Goal: Check status: Check status

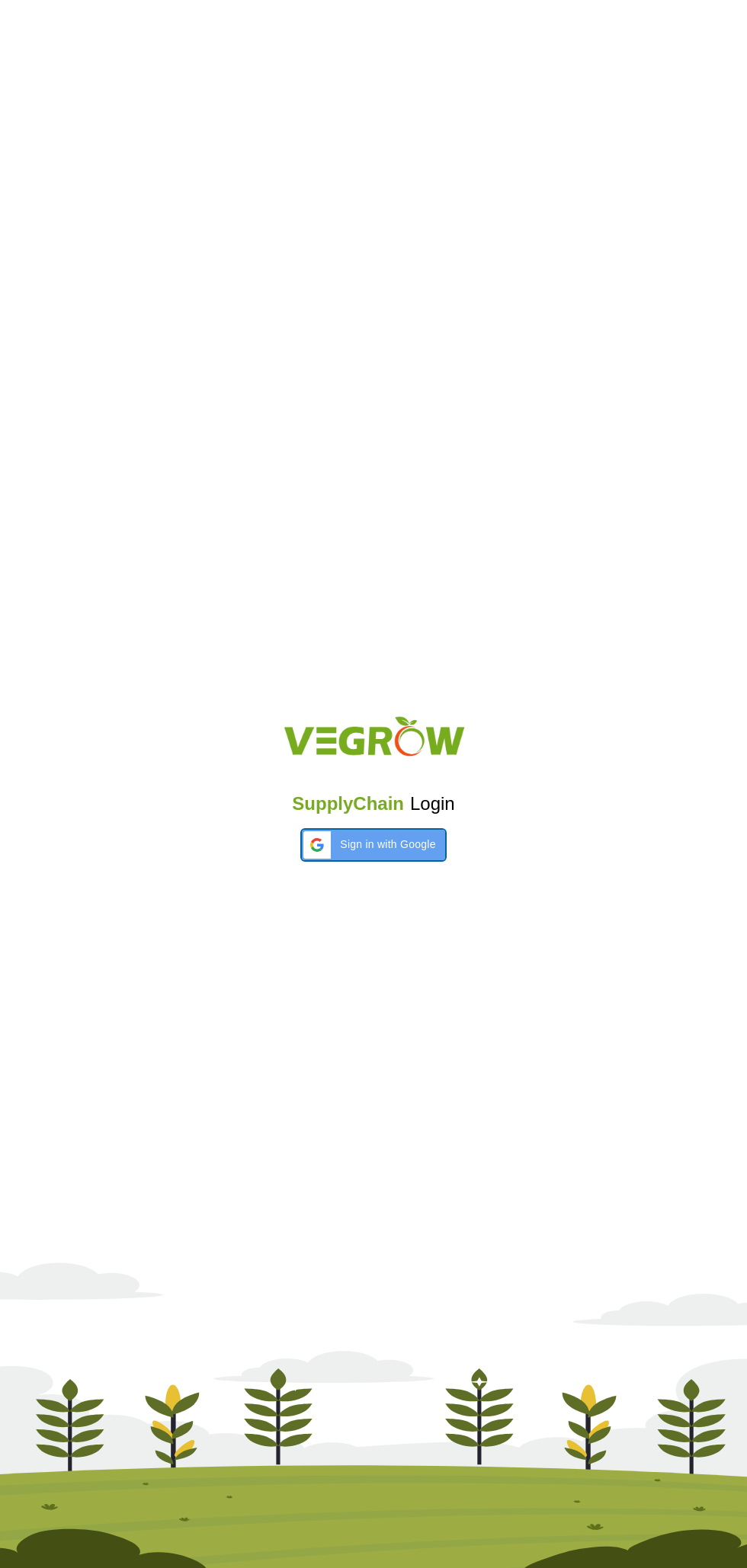
click at [396, 844] on span "Sign in with Google" at bounding box center [388, 844] width 96 height 16
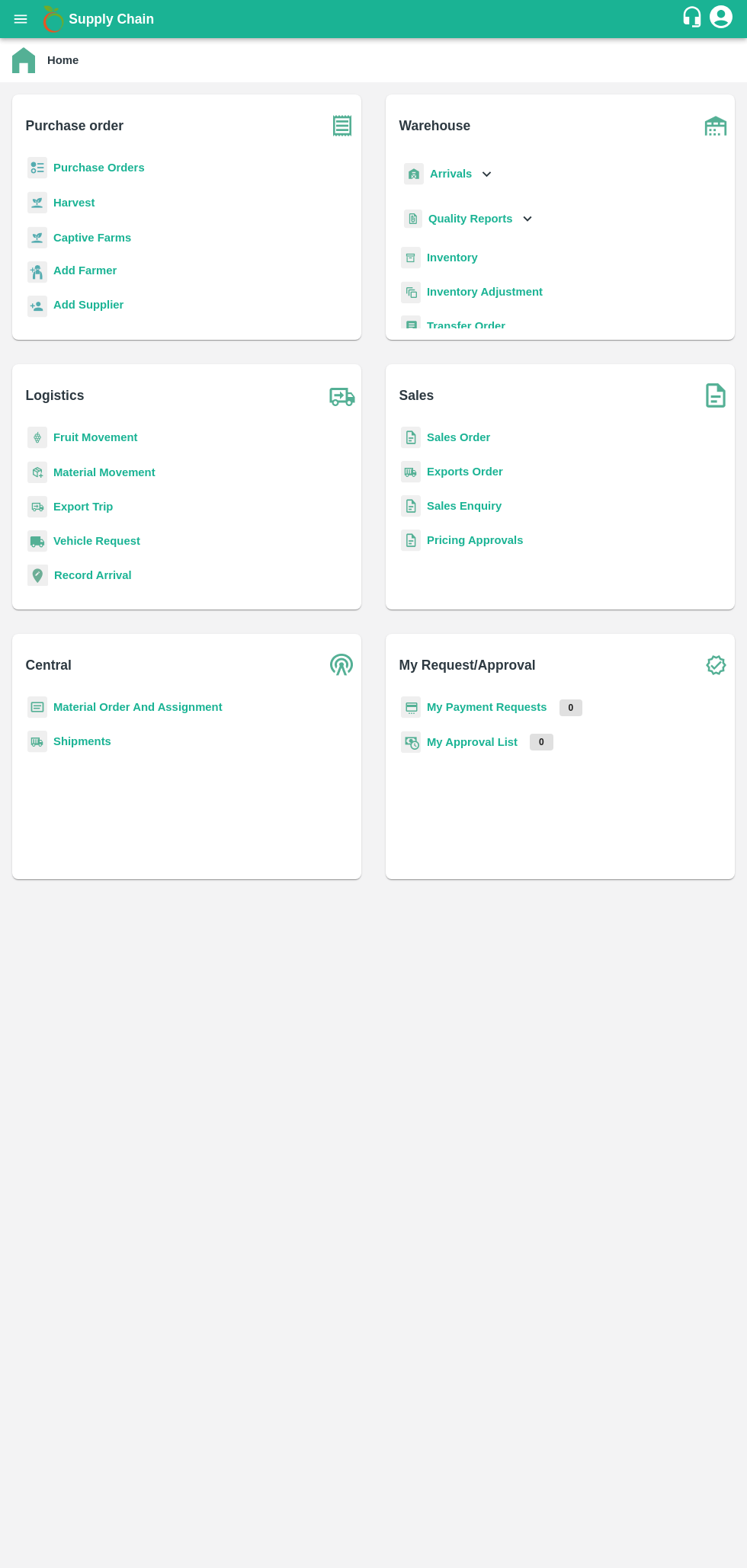
click at [477, 705] on b "My Payment Requests" at bounding box center [487, 707] width 121 height 12
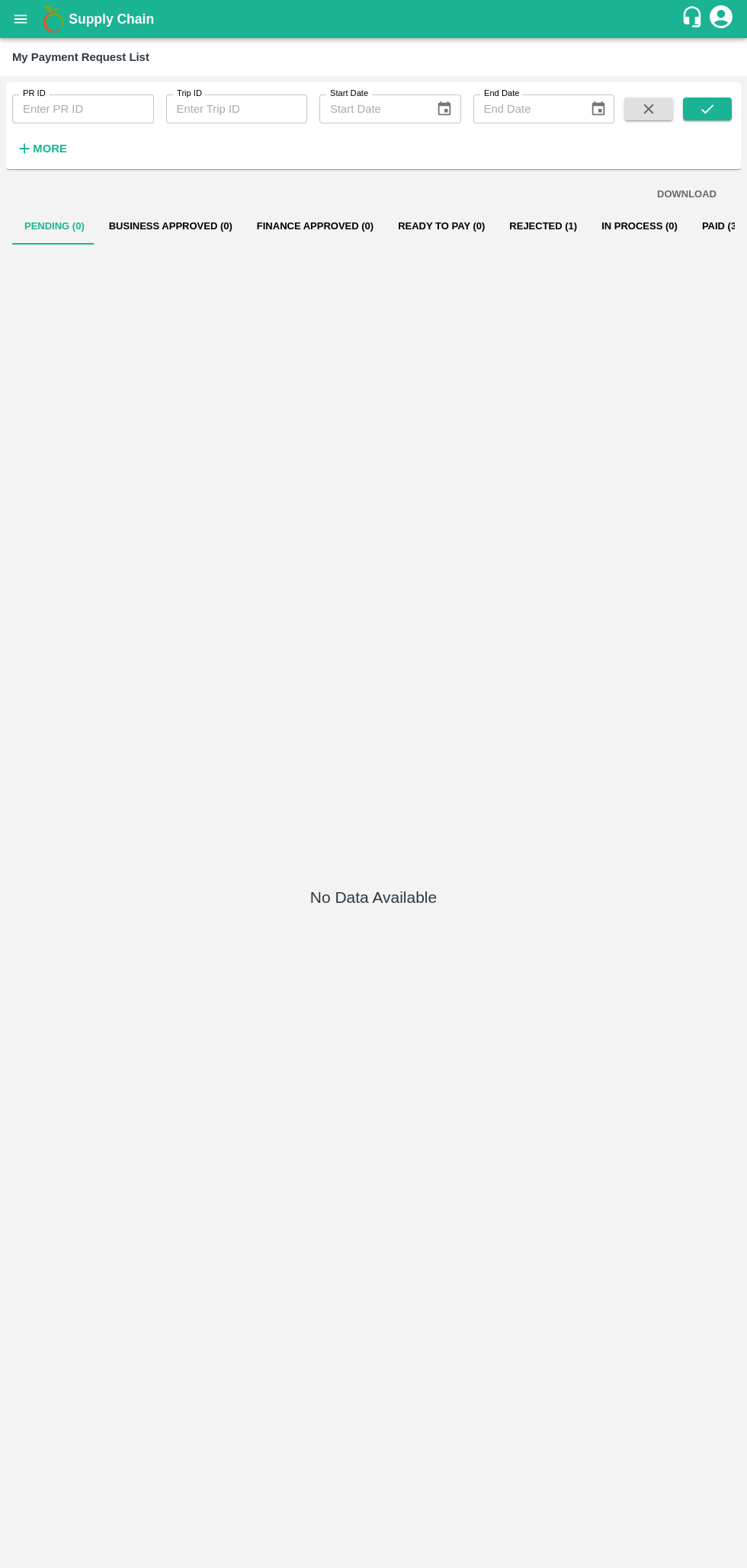
click at [690, 231] on button "Paid (384)" at bounding box center [726, 226] width 73 height 37
click at [520, 229] on button "Rejected (1)" at bounding box center [542, 226] width 92 height 37
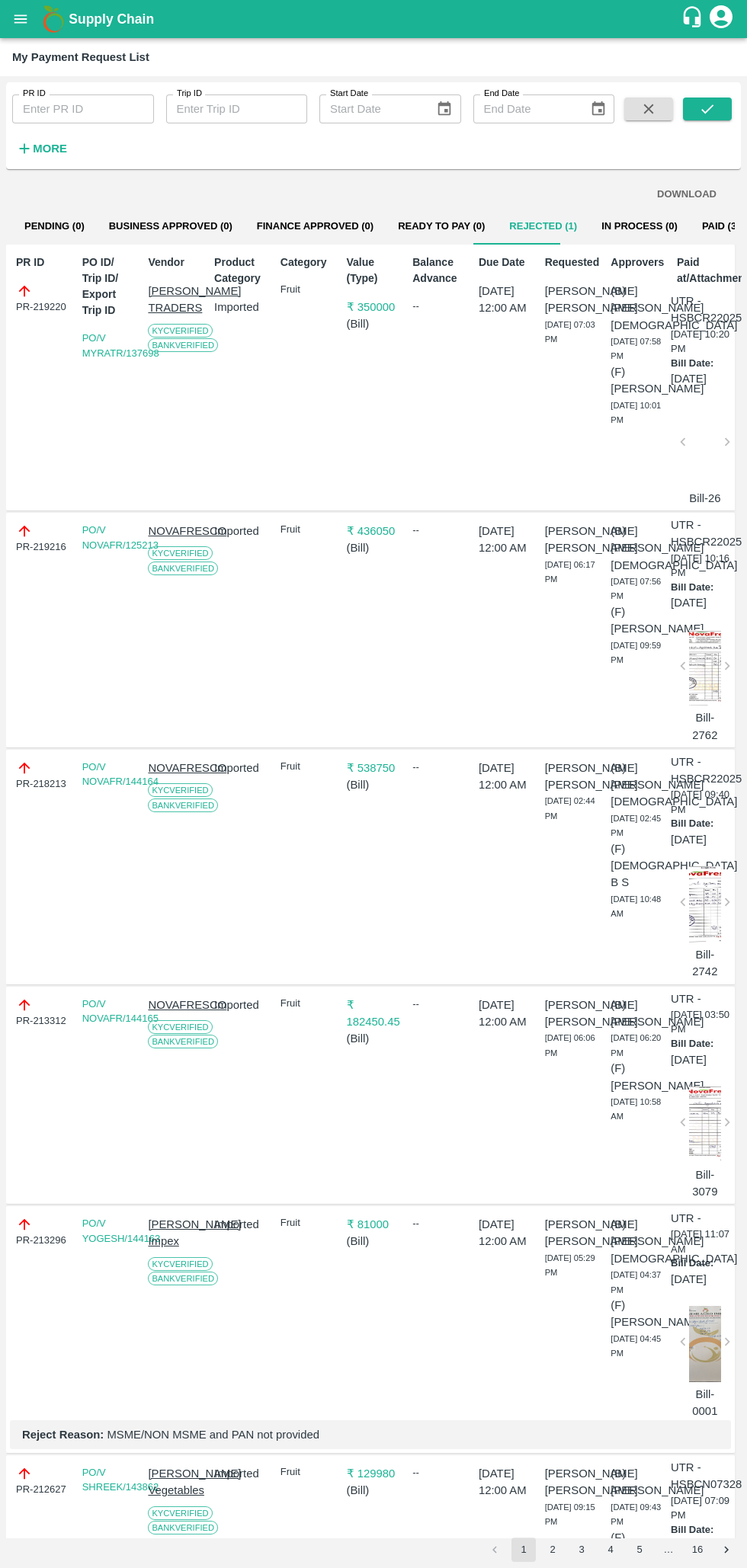
click at [506, 226] on button "Rejected (1)" at bounding box center [542, 226] width 92 height 37
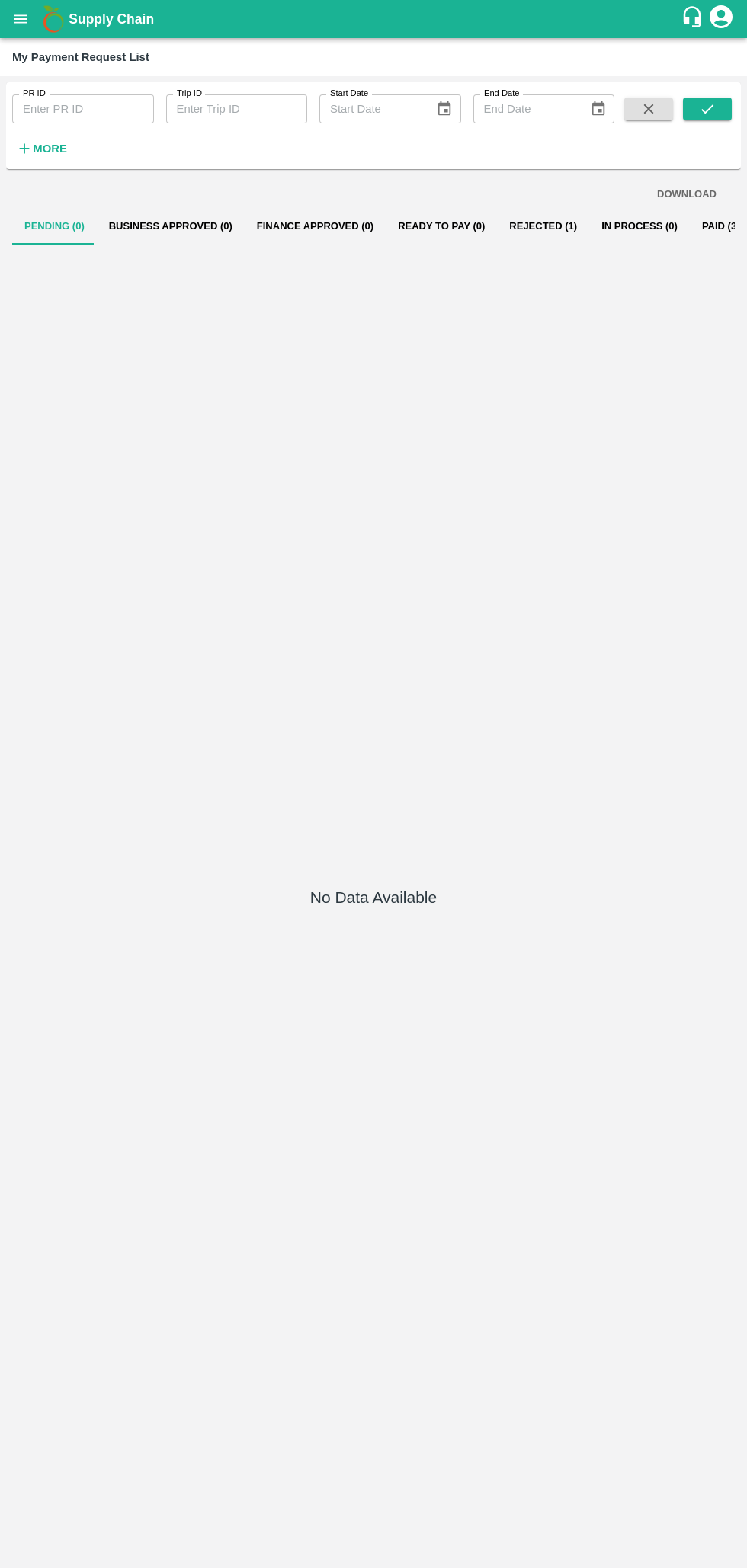
click at [690, 229] on button "Paid (384)" at bounding box center [726, 226] width 73 height 37
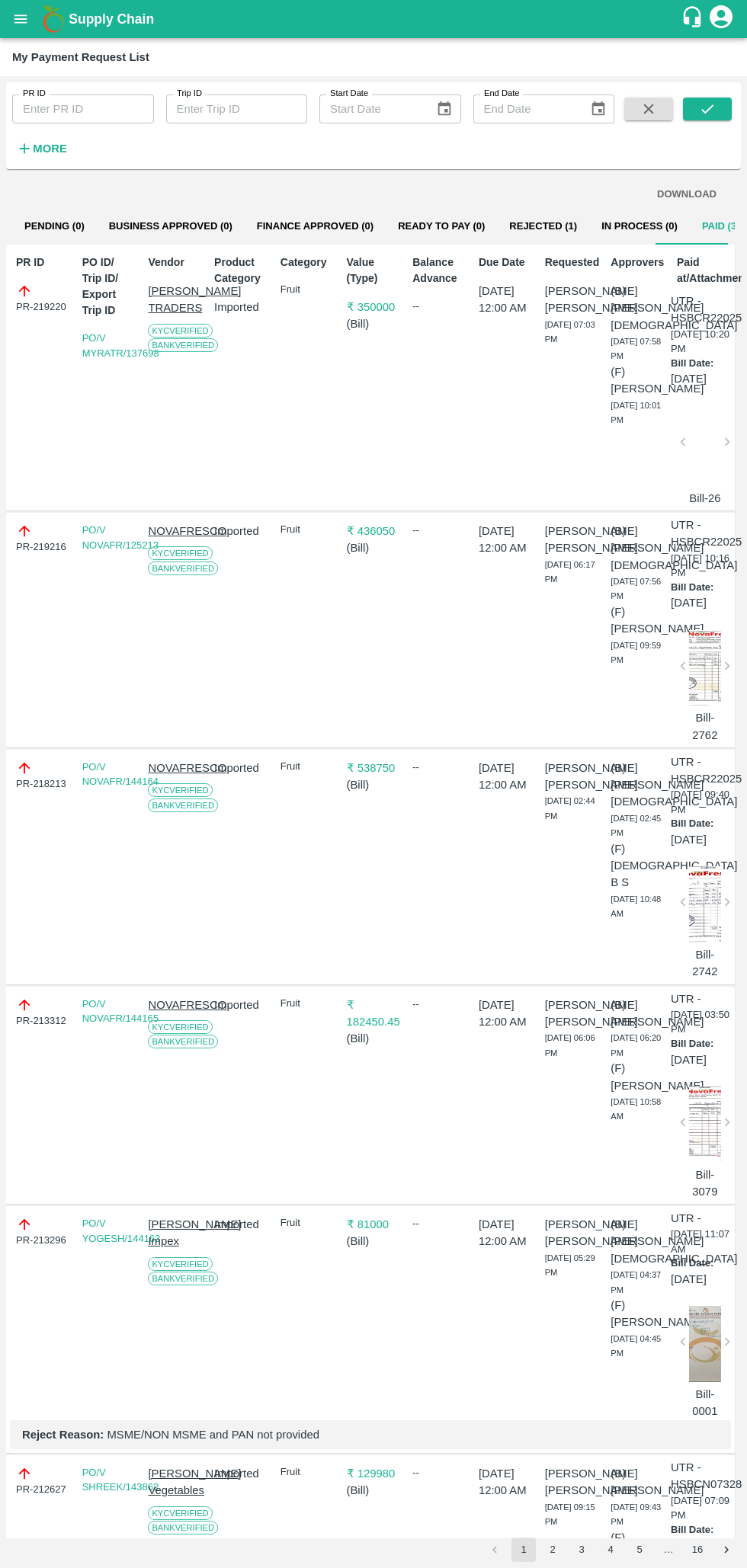
click at [34, 18] on button "open drawer" at bounding box center [21, 19] width 35 height 35
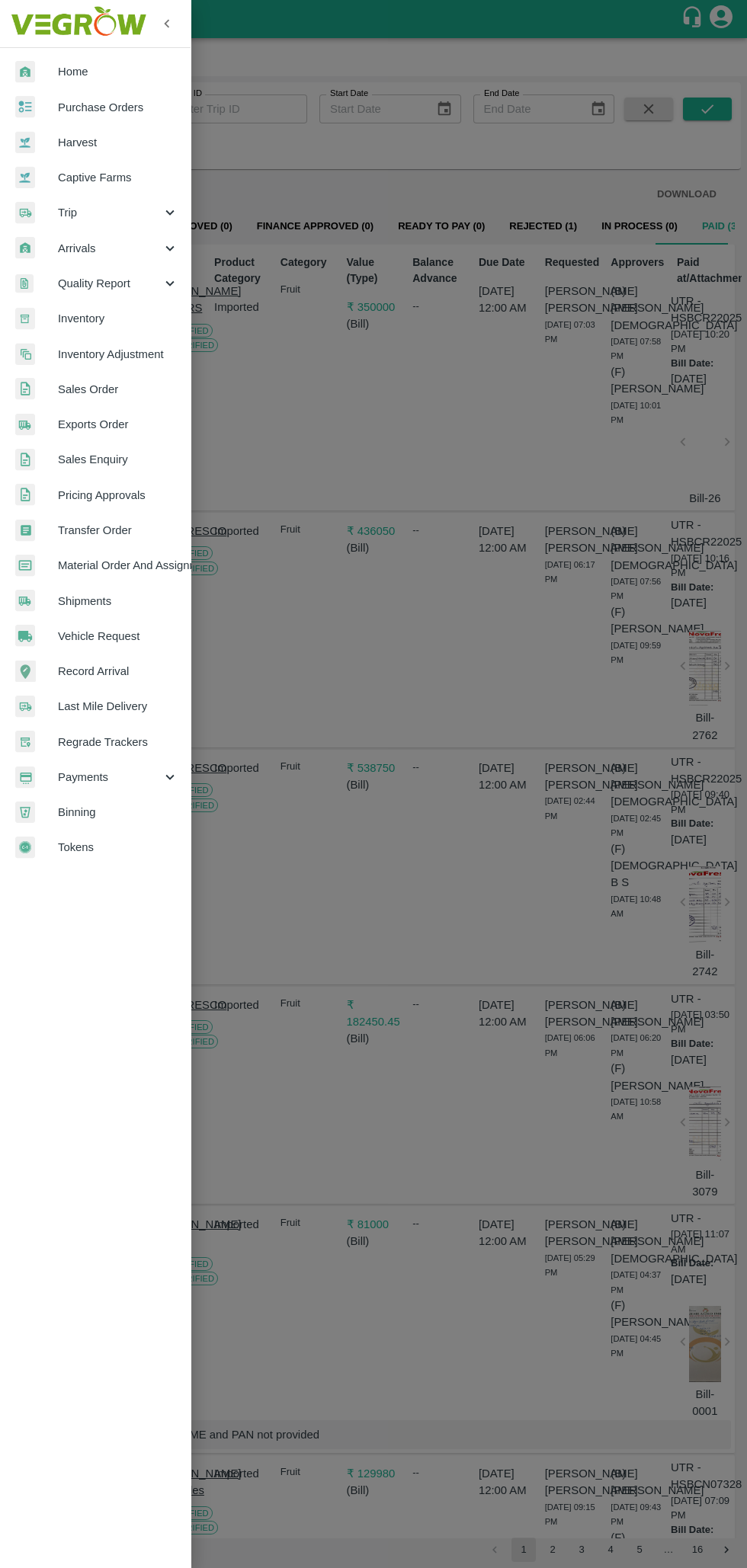
click at [126, 106] on span "Purchase Orders" at bounding box center [118, 107] width 121 height 17
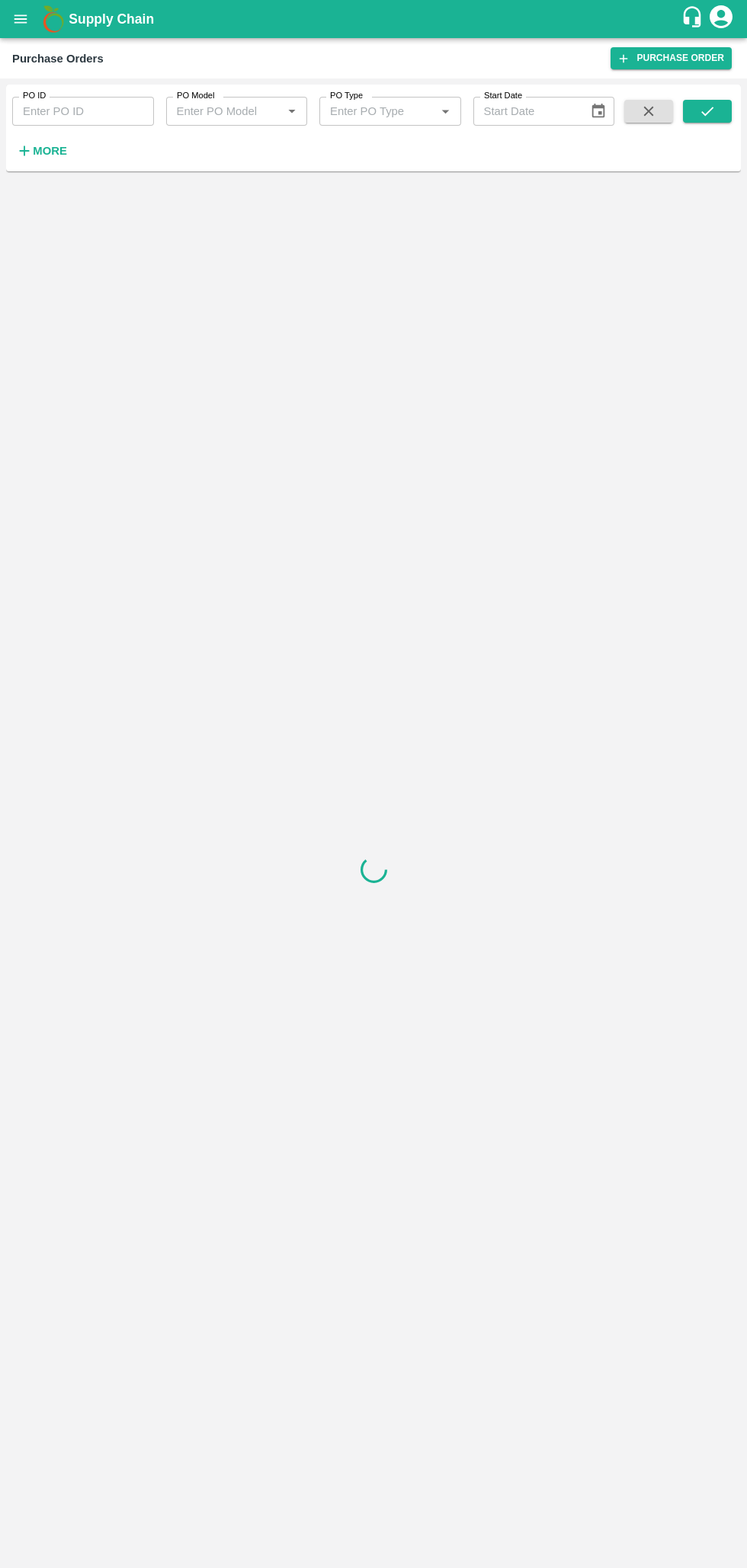
click at [89, 111] on input "PO ID" at bounding box center [83, 111] width 141 height 29
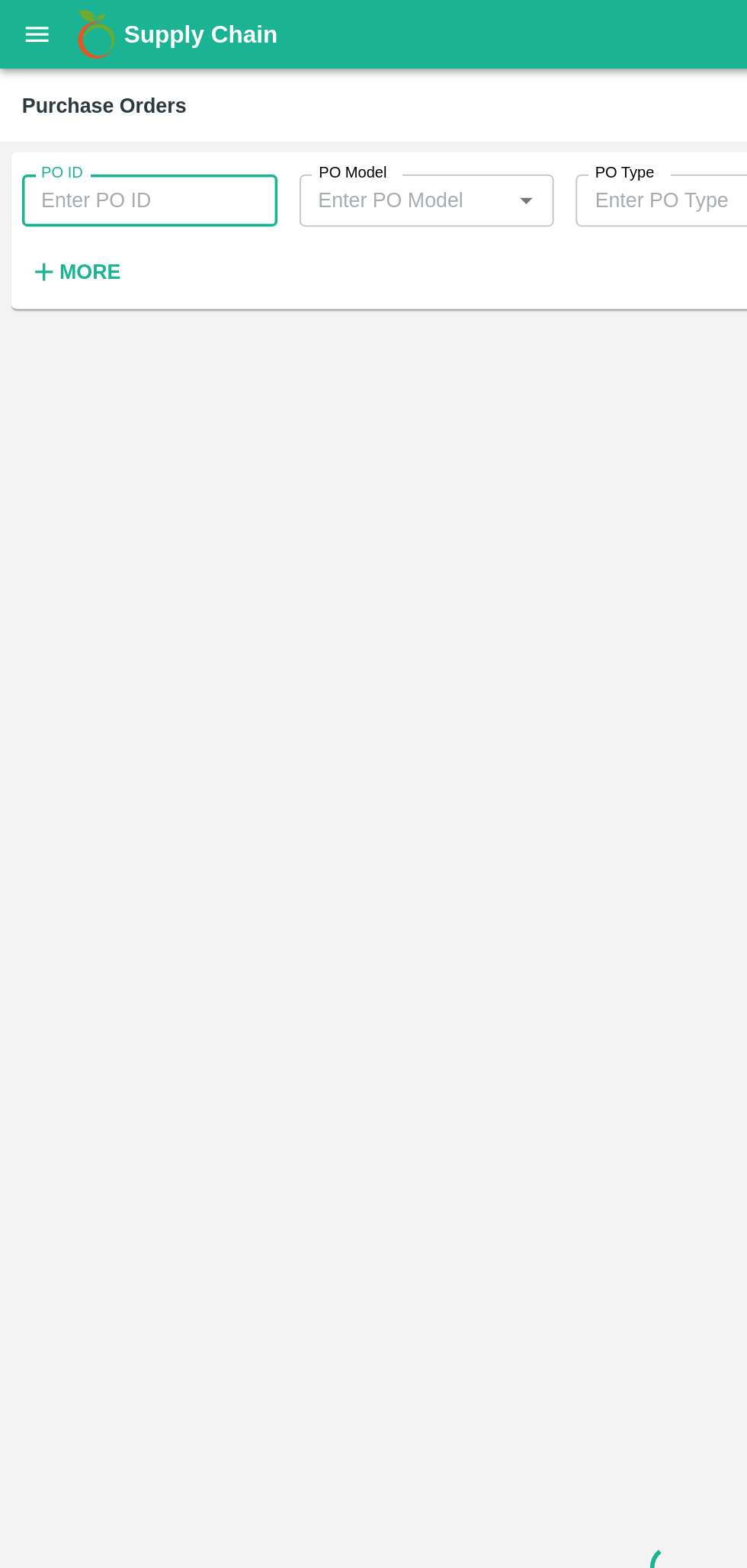
click at [62, 110] on input "PO ID" at bounding box center [83, 111] width 141 height 29
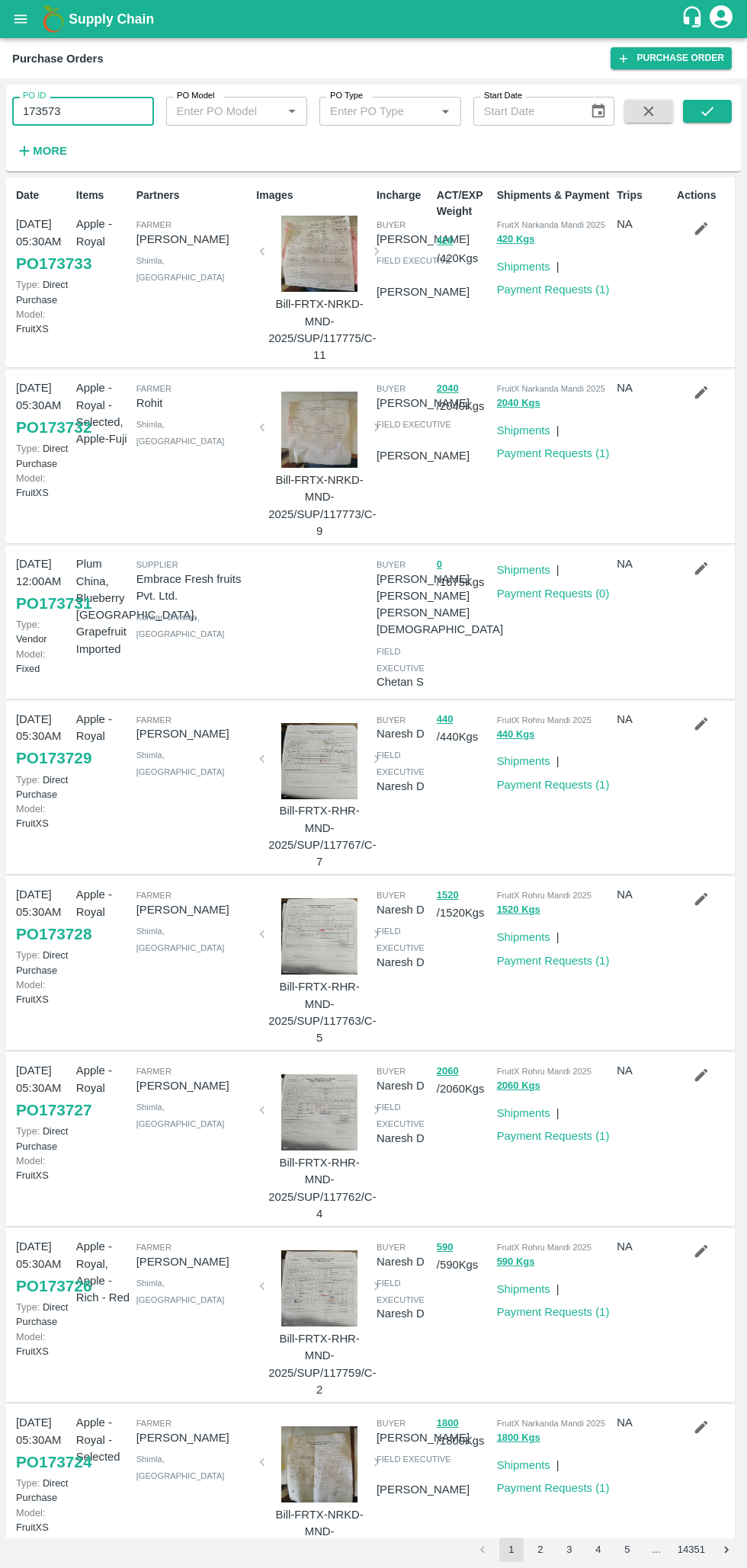
type input "173573"
click at [707, 111] on icon "submit" at bounding box center [707, 111] width 17 height 17
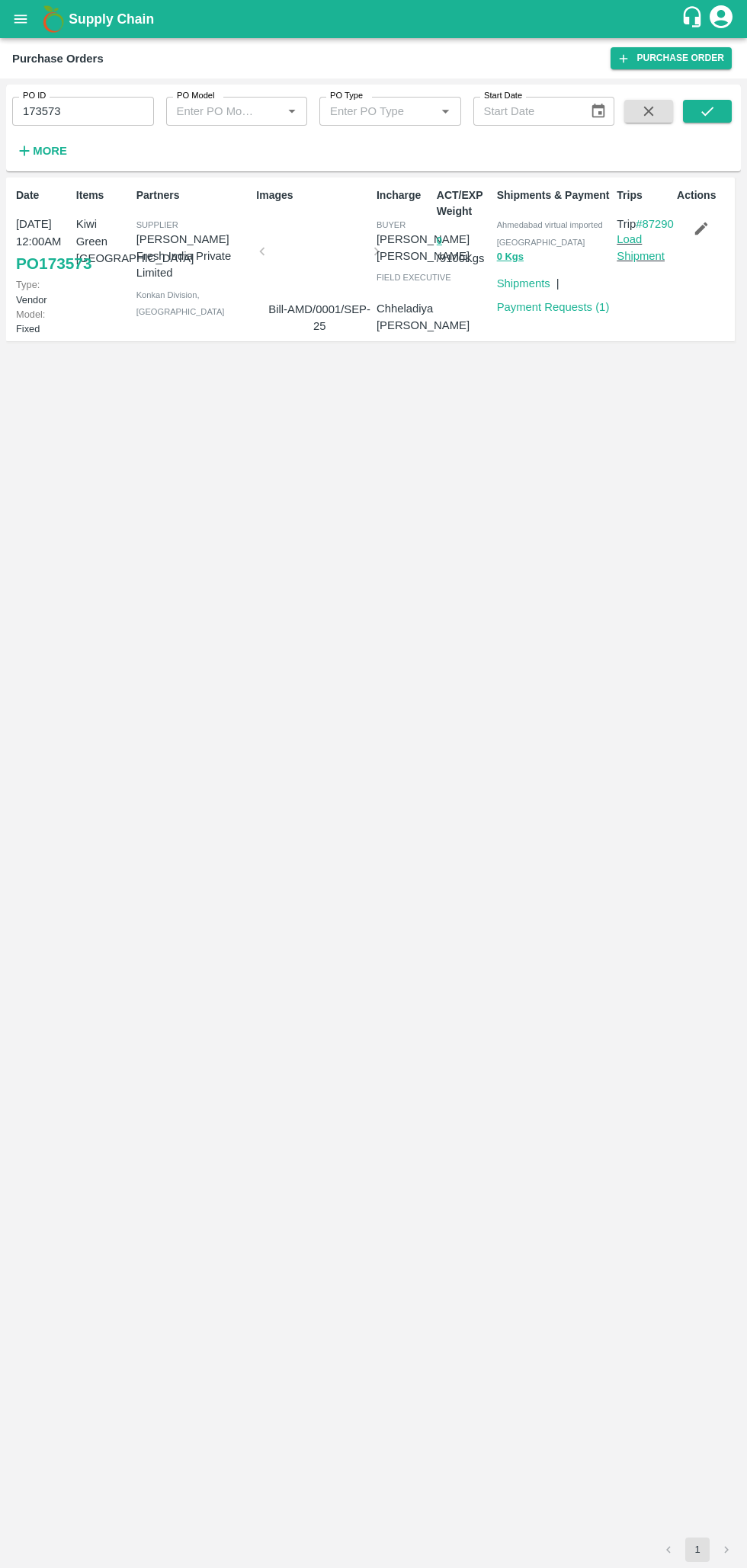
click at [552, 308] on link "Payment Requests ( 1 )" at bounding box center [553, 307] width 113 height 12
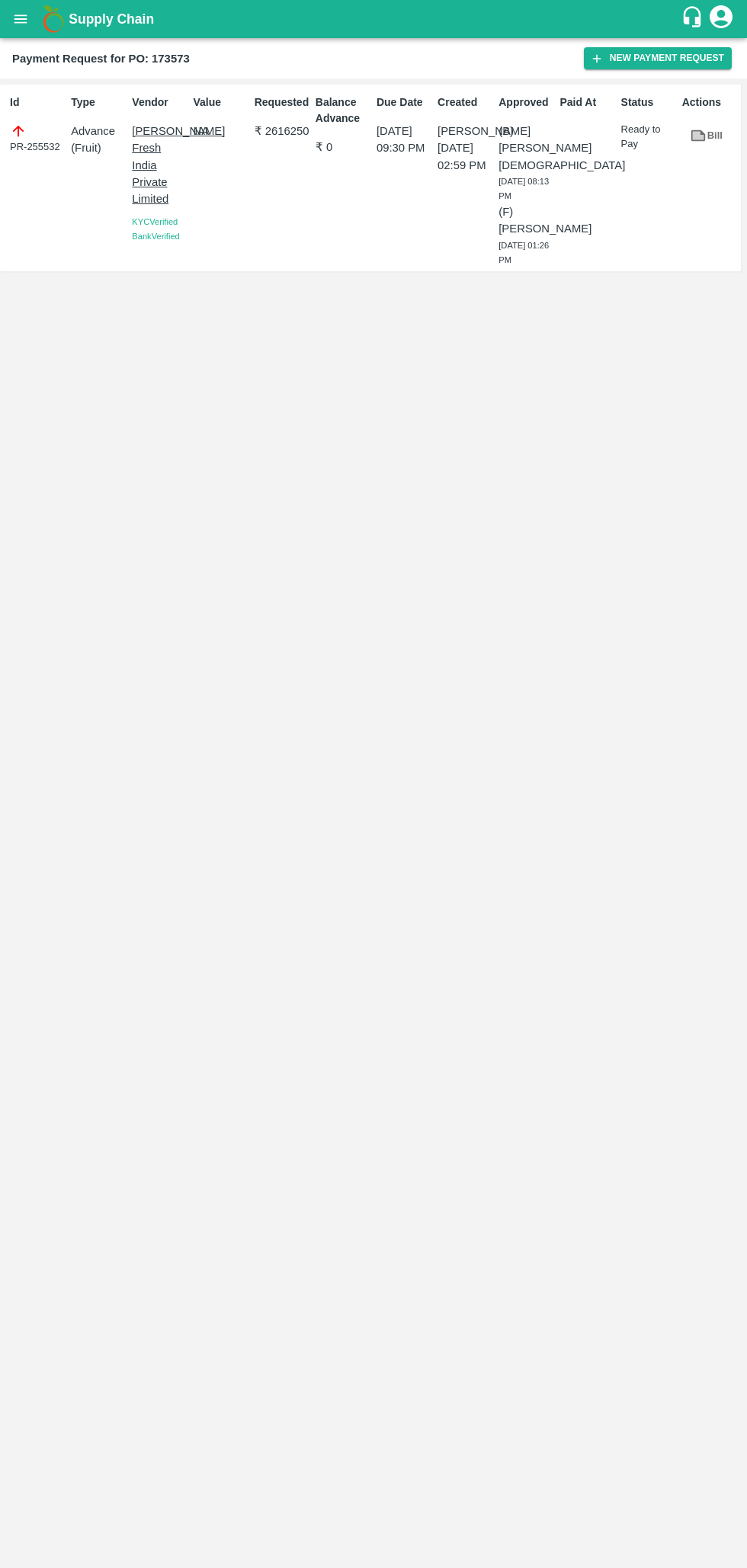
click at [50, 138] on div "PR-255532" at bounding box center [37, 139] width 55 height 32
click at [163, 141] on p "Anusaya Fresh India Private Limited" at bounding box center [160, 165] width 55 height 85
click at [49, 143] on div "PR-255532" at bounding box center [37, 139] width 55 height 32
click at [41, 132] on div "PR-255532" at bounding box center [37, 139] width 55 height 32
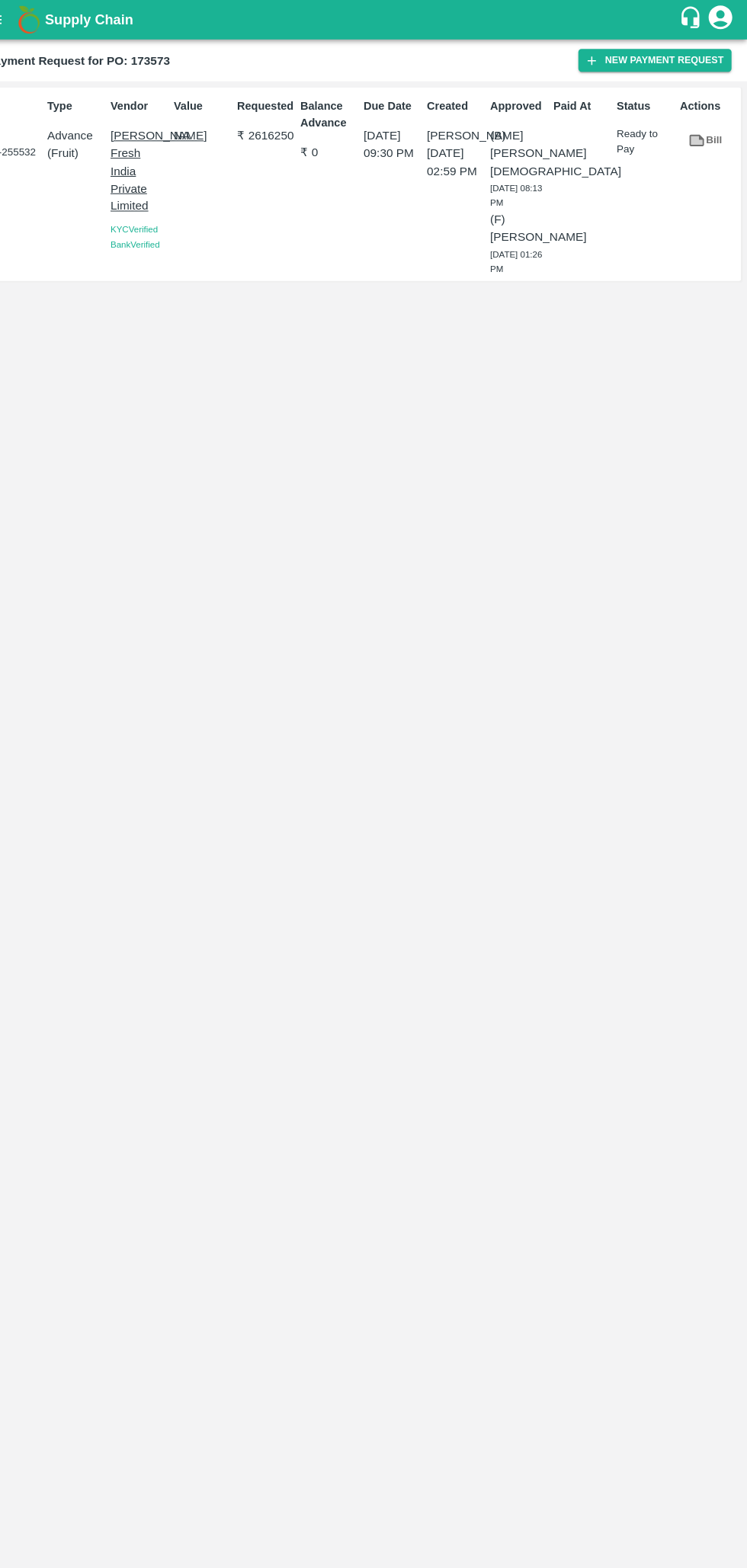
click at [72, 148] on p "( Fruit )" at bounding box center [98, 148] width 55 height 17
click at [68, 150] on div "Type Advance ( Fruit )" at bounding box center [95, 177] width 61 height 178
click at [581, 106] on p "Paid At" at bounding box center [587, 102] width 55 height 16
